Goal: Task Accomplishment & Management: Use online tool/utility

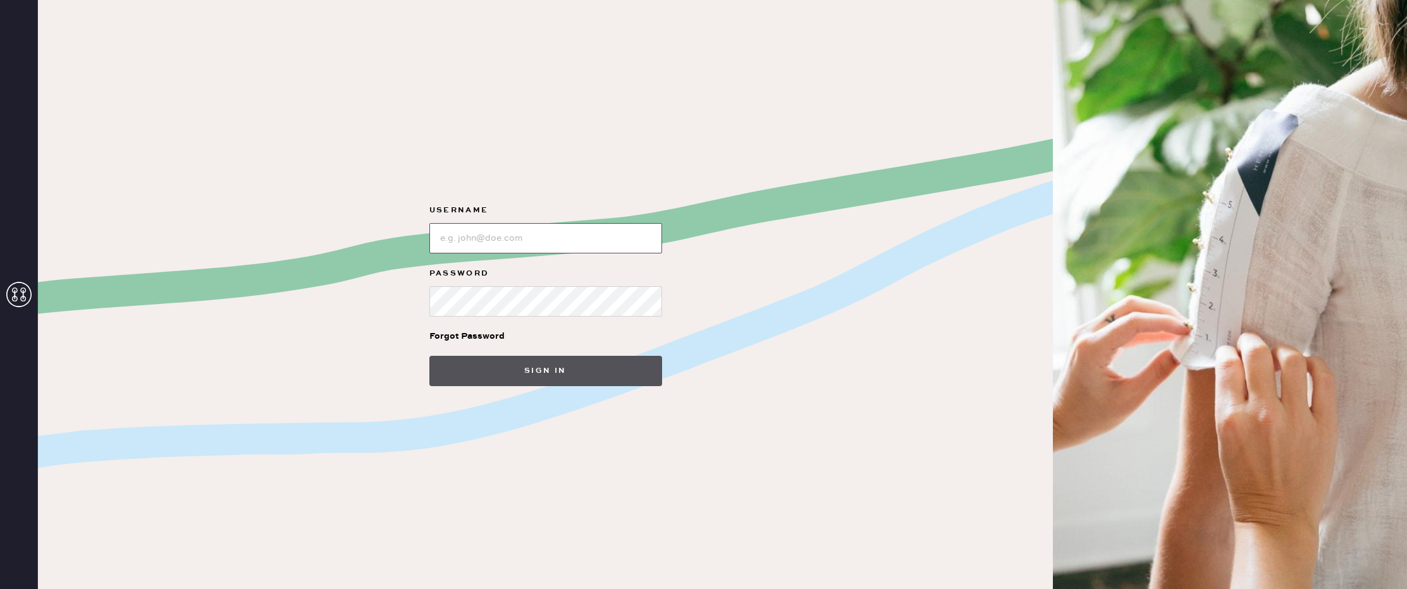
type input "reformationhenderson"
click at [550, 370] on button "Sign in" at bounding box center [545, 371] width 233 height 30
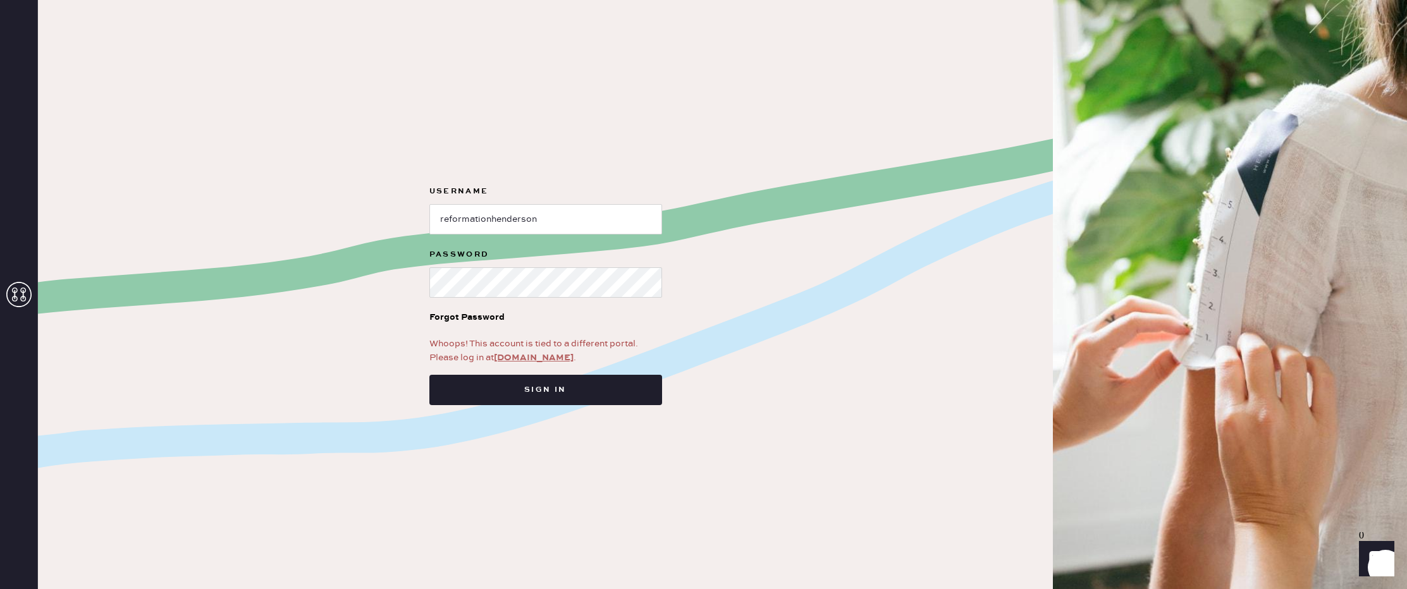
click at [544, 360] on link "[DOMAIN_NAME]" at bounding box center [534, 357] width 80 height 11
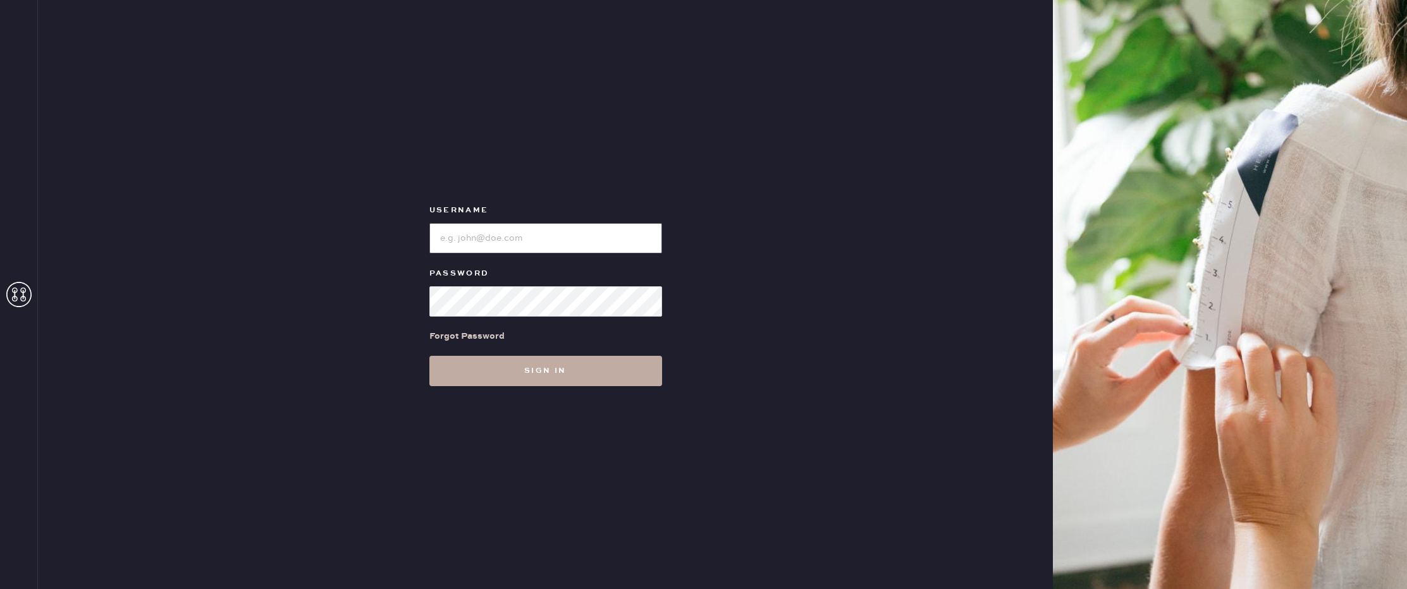
type input "reformationhenderson"
click at [553, 369] on button "Sign in" at bounding box center [545, 371] width 233 height 30
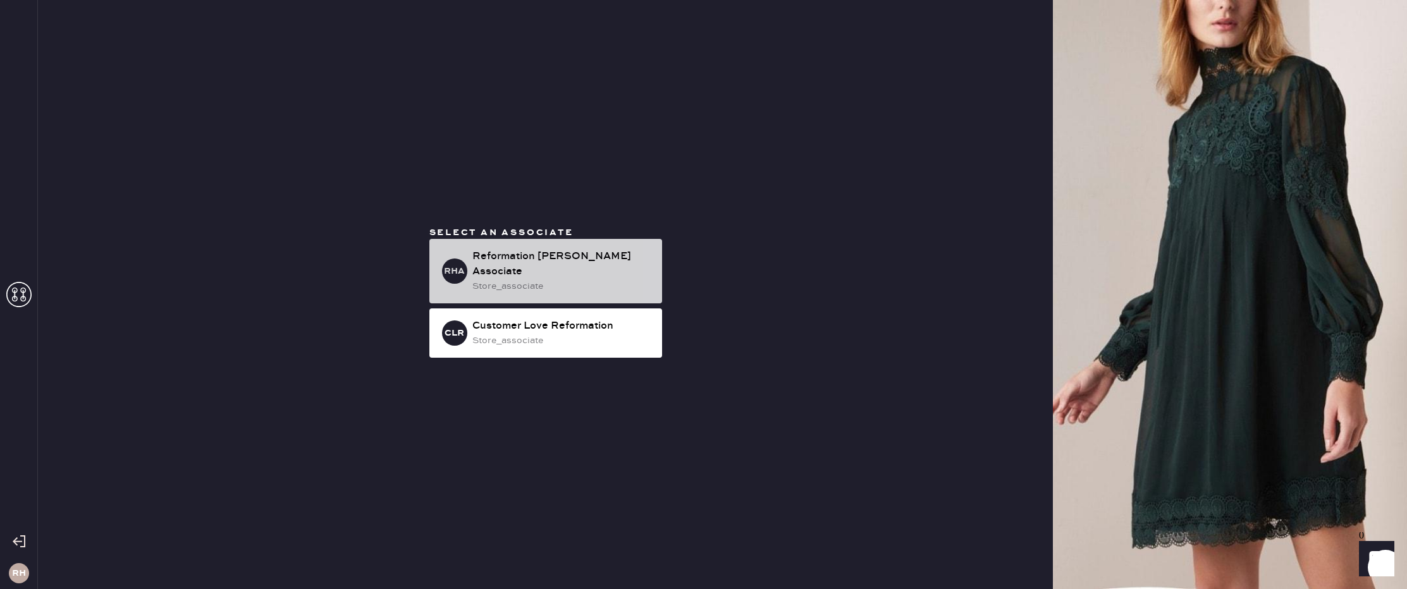
click at [632, 280] on div "store_associate" at bounding box center [562, 286] width 180 height 14
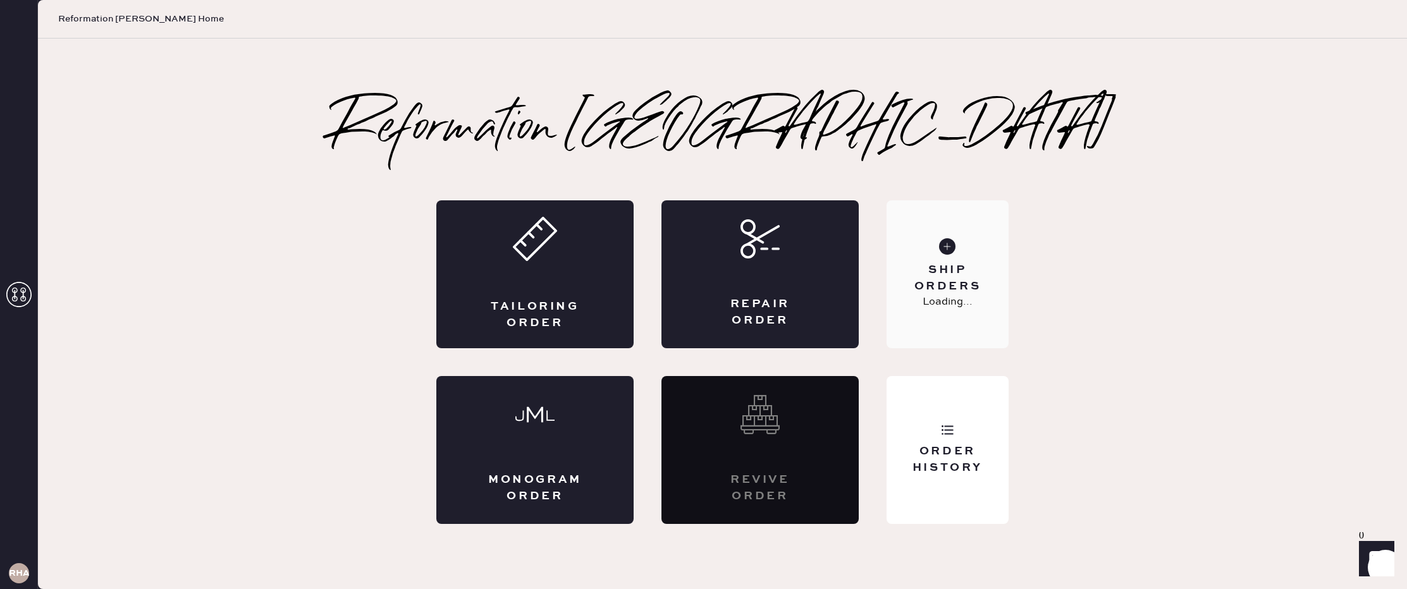
click at [959, 291] on div "Ship Orders" at bounding box center [947, 278] width 102 height 32
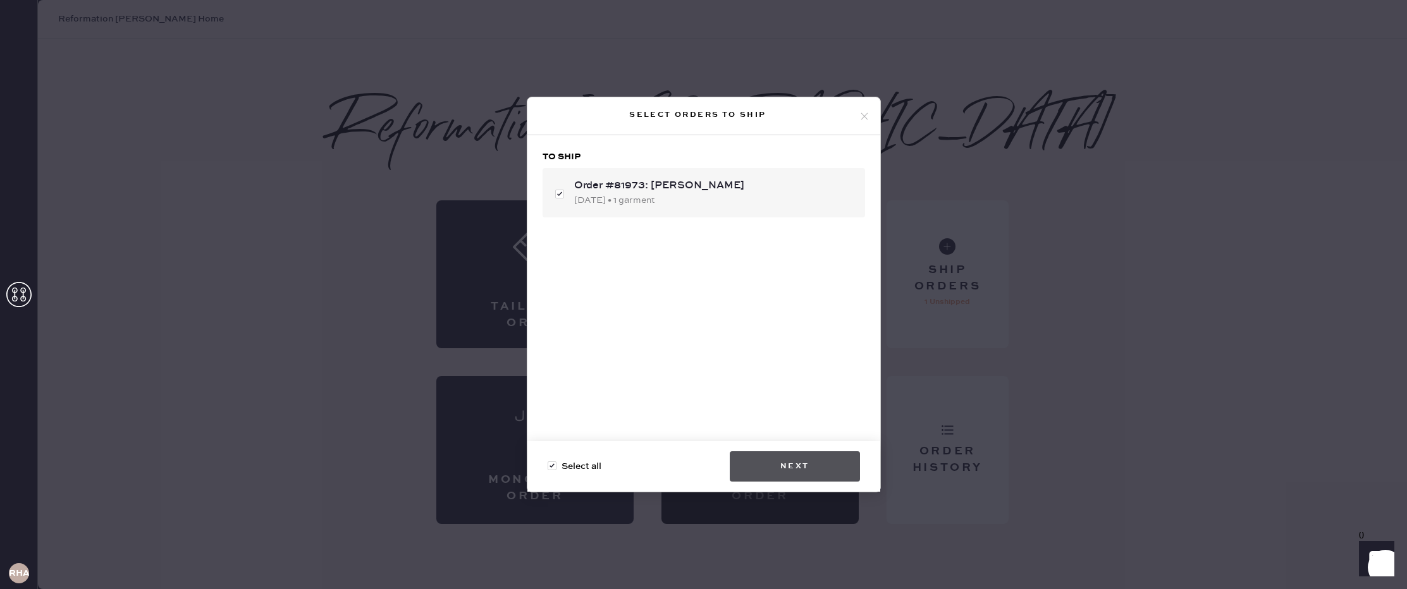
click at [788, 470] on button "Next" at bounding box center [795, 466] width 130 height 30
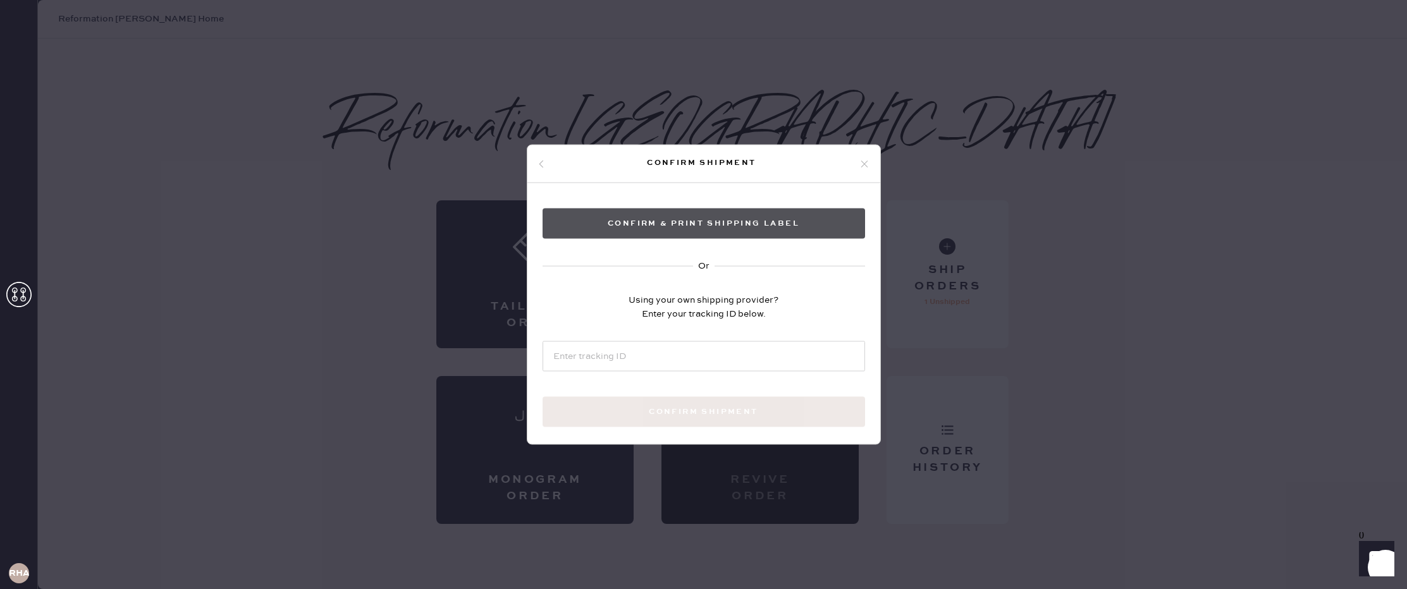
click at [703, 229] on button "Confirm & Print shipping label" at bounding box center [703, 224] width 322 height 30
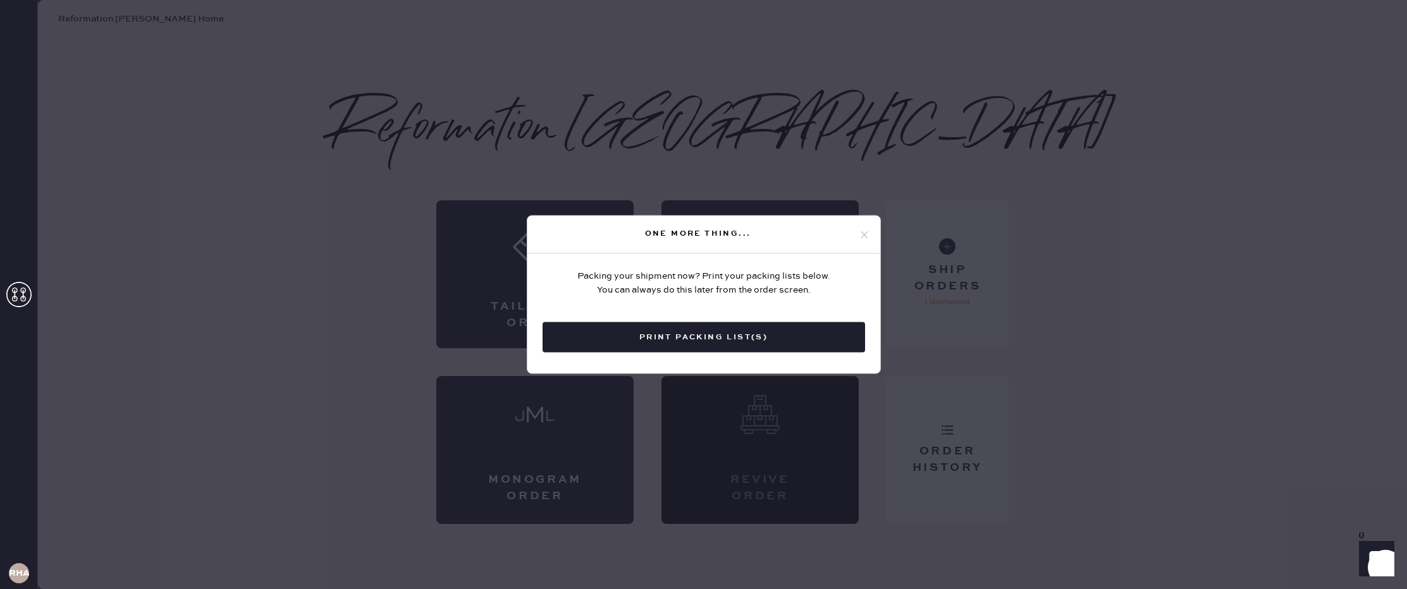
click at [867, 232] on icon at bounding box center [864, 234] width 11 height 11
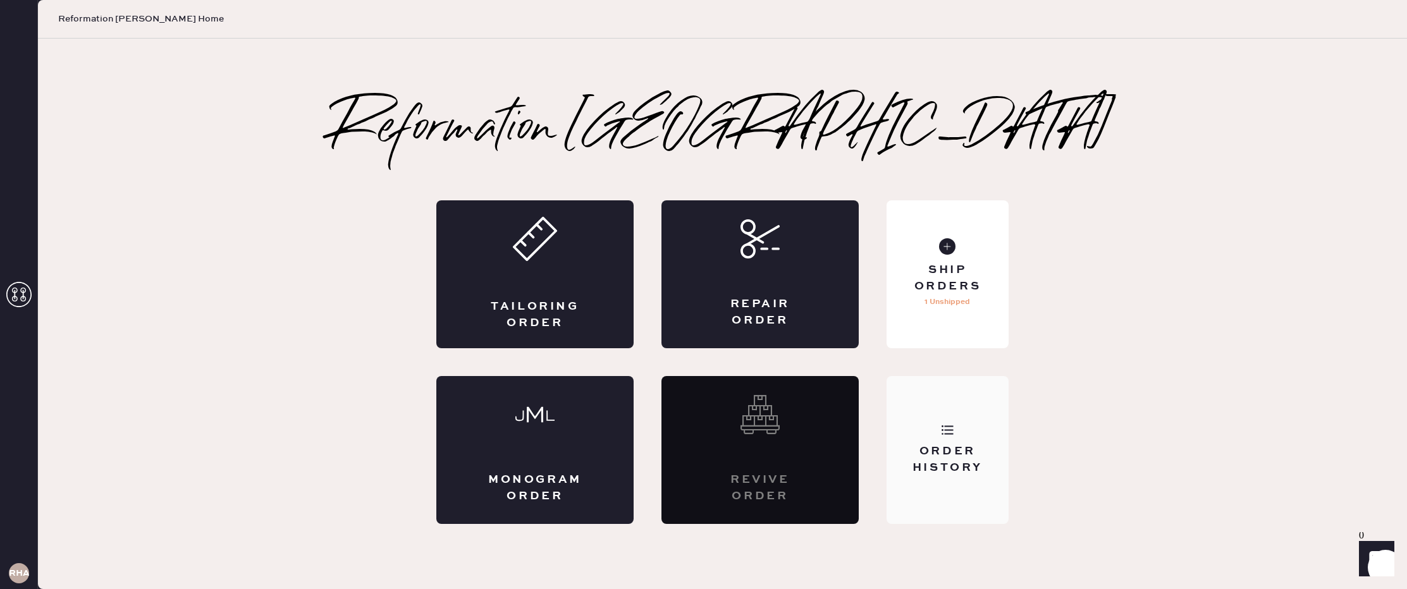
click at [948, 466] on div "Order History" at bounding box center [947, 460] width 102 height 32
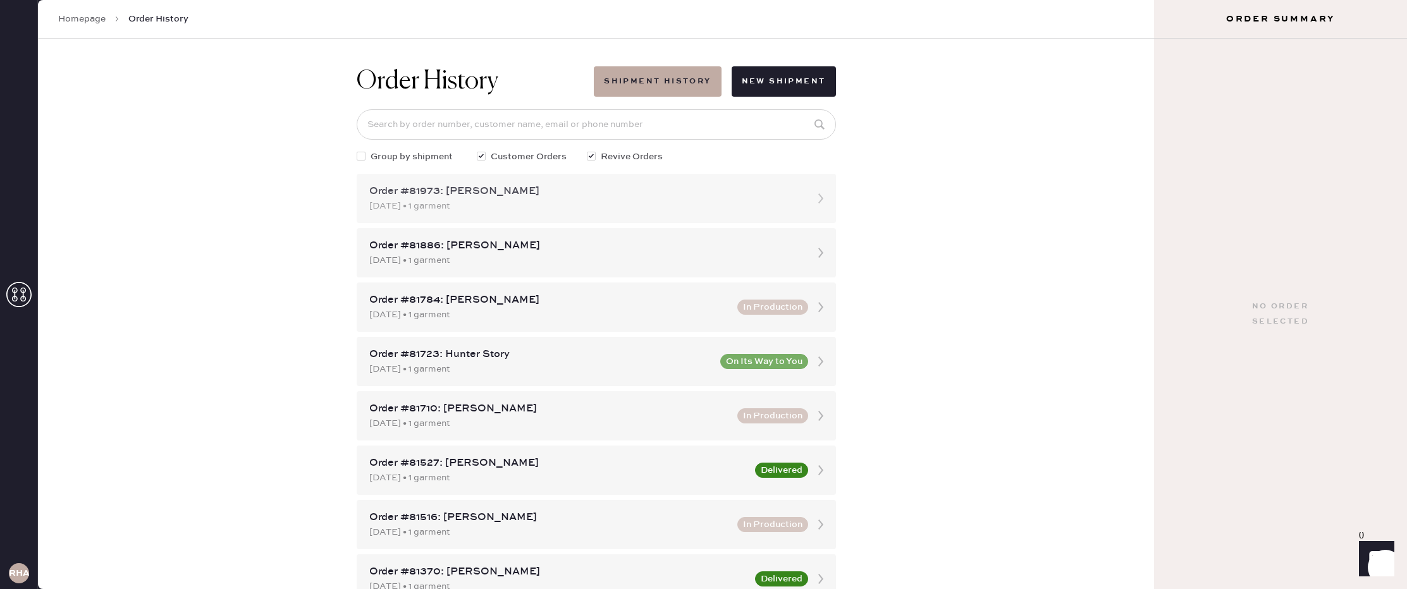
click at [580, 199] on div "[DATE] • 1 garment" at bounding box center [584, 206] width 431 height 14
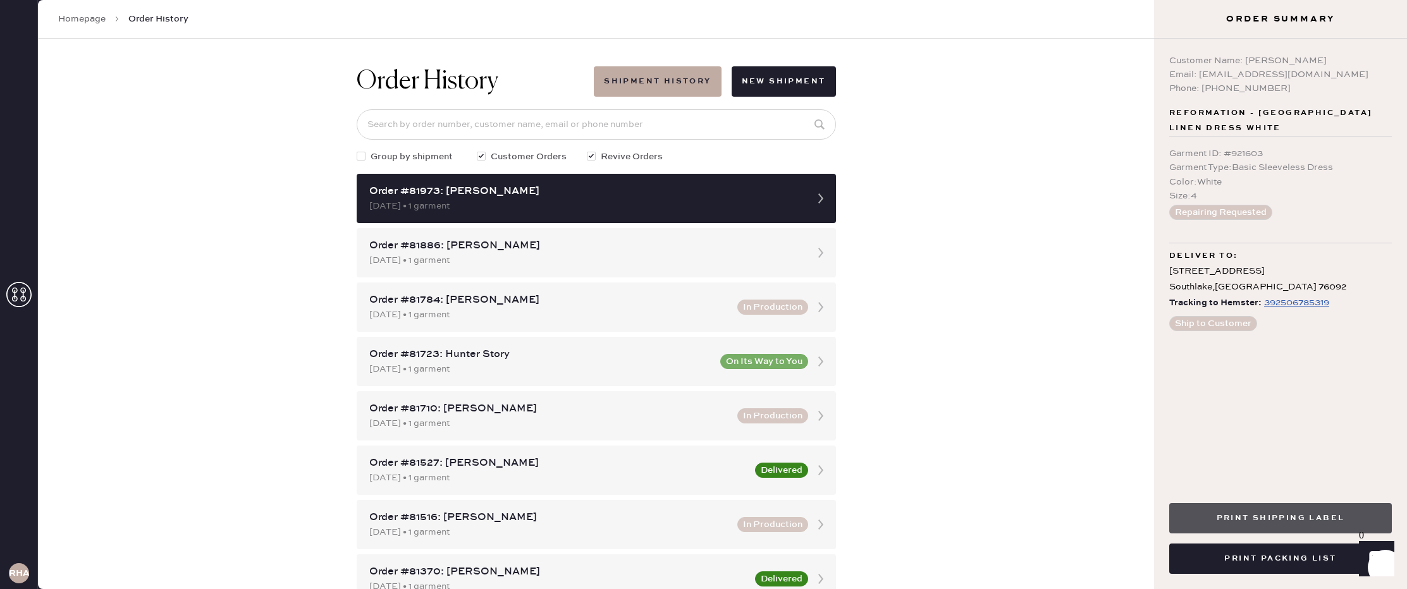
click at [1307, 525] on button "Print Shipping Label" at bounding box center [1280, 518] width 223 height 30
